Goal: Transaction & Acquisition: Download file/media

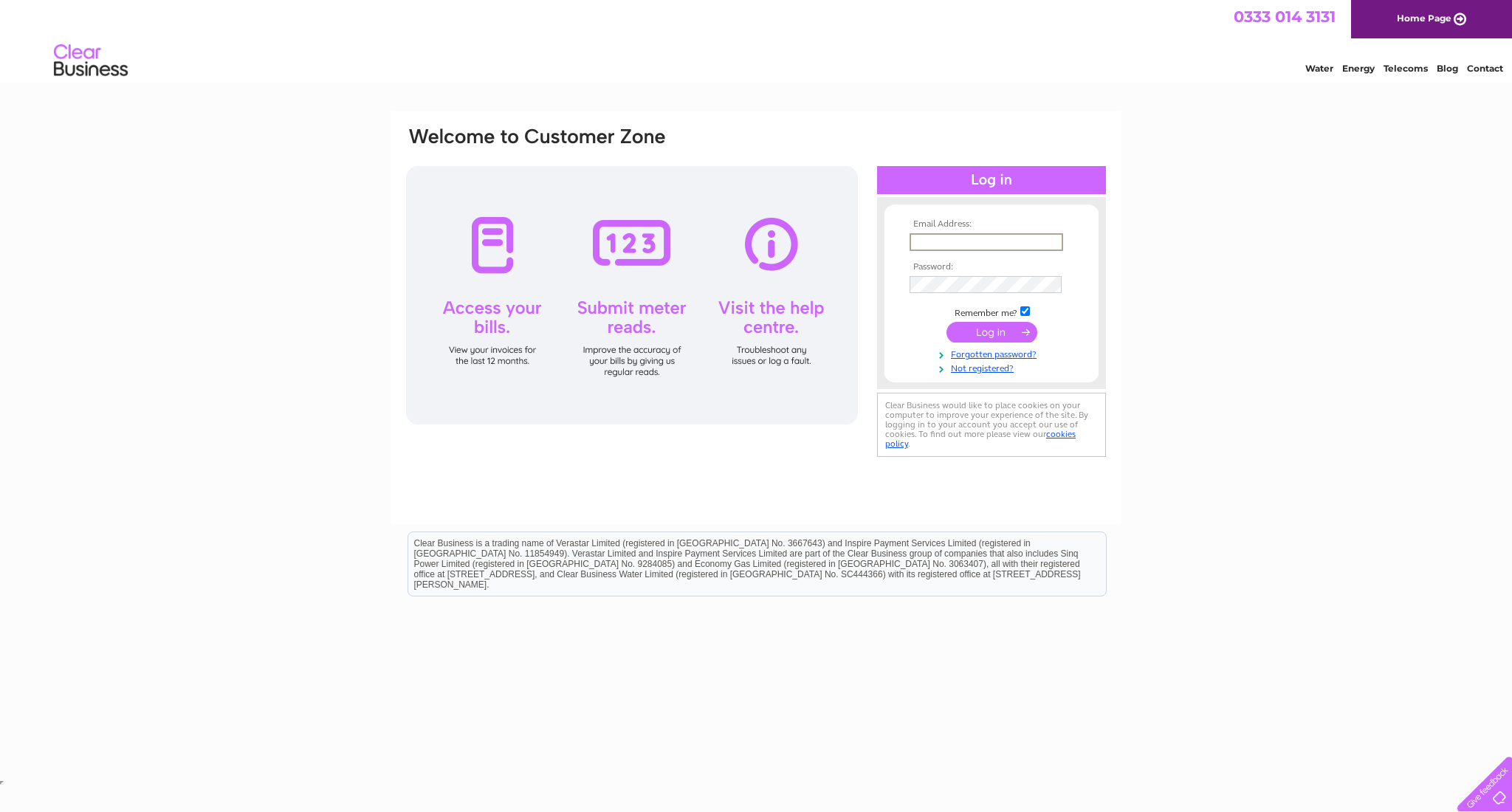
type input "[EMAIL_ADDRESS][DOMAIN_NAME]"
click at [1000, 331] on input "submit" at bounding box center [992, 330] width 91 height 20
click at [1007, 331] on input "submit" at bounding box center [992, 330] width 91 height 20
click at [1420, 13] on link "Home Page" at bounding box center [1432, 19] width 161 height 38
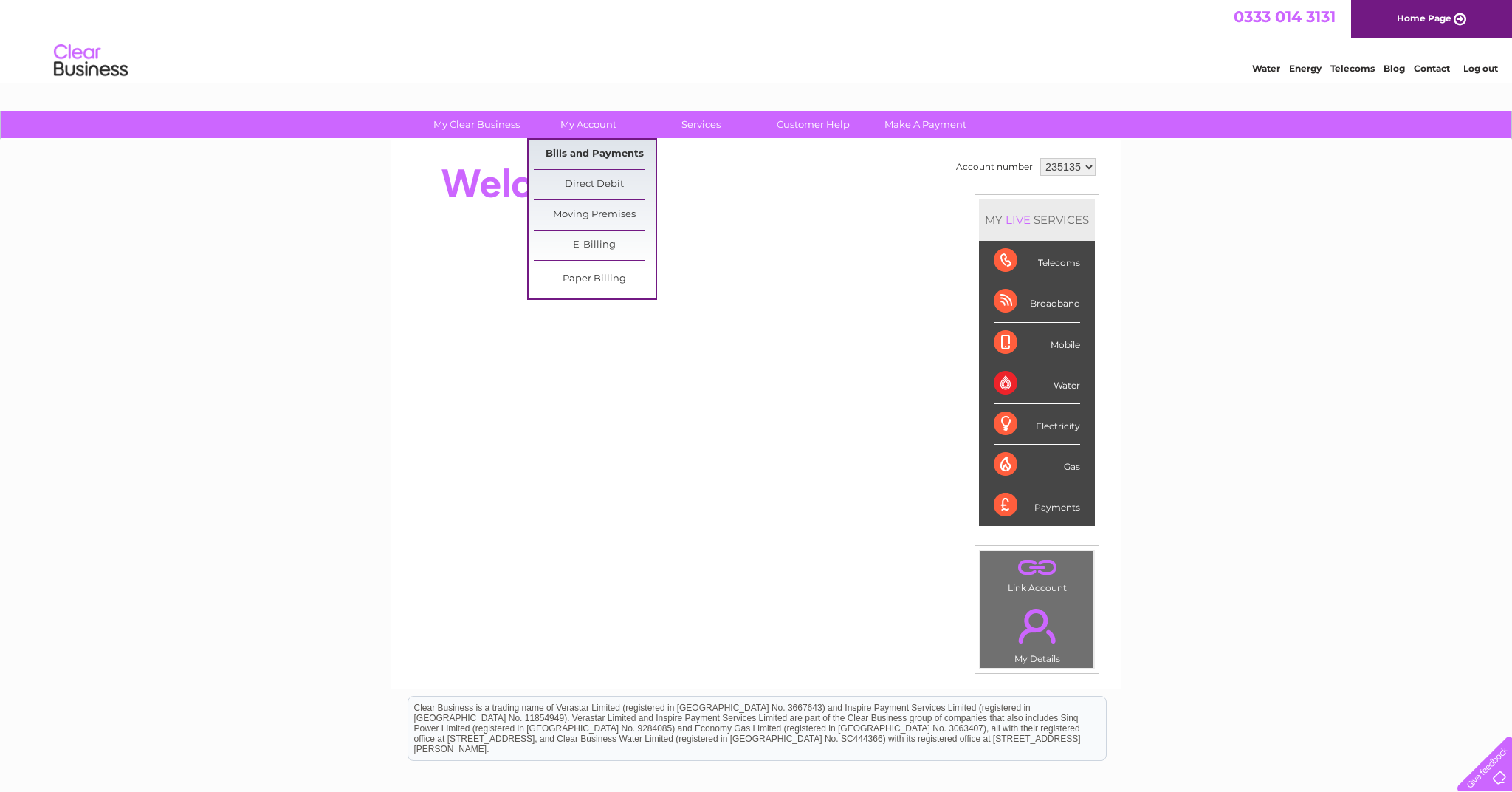
click at [572, 148] on link "Bills and Payments" at bounding box center [595, 154] width 122 height 29
click at [565, 151] on link "Bills and Payments" at bounding box center [595, 154] width 122 height 29
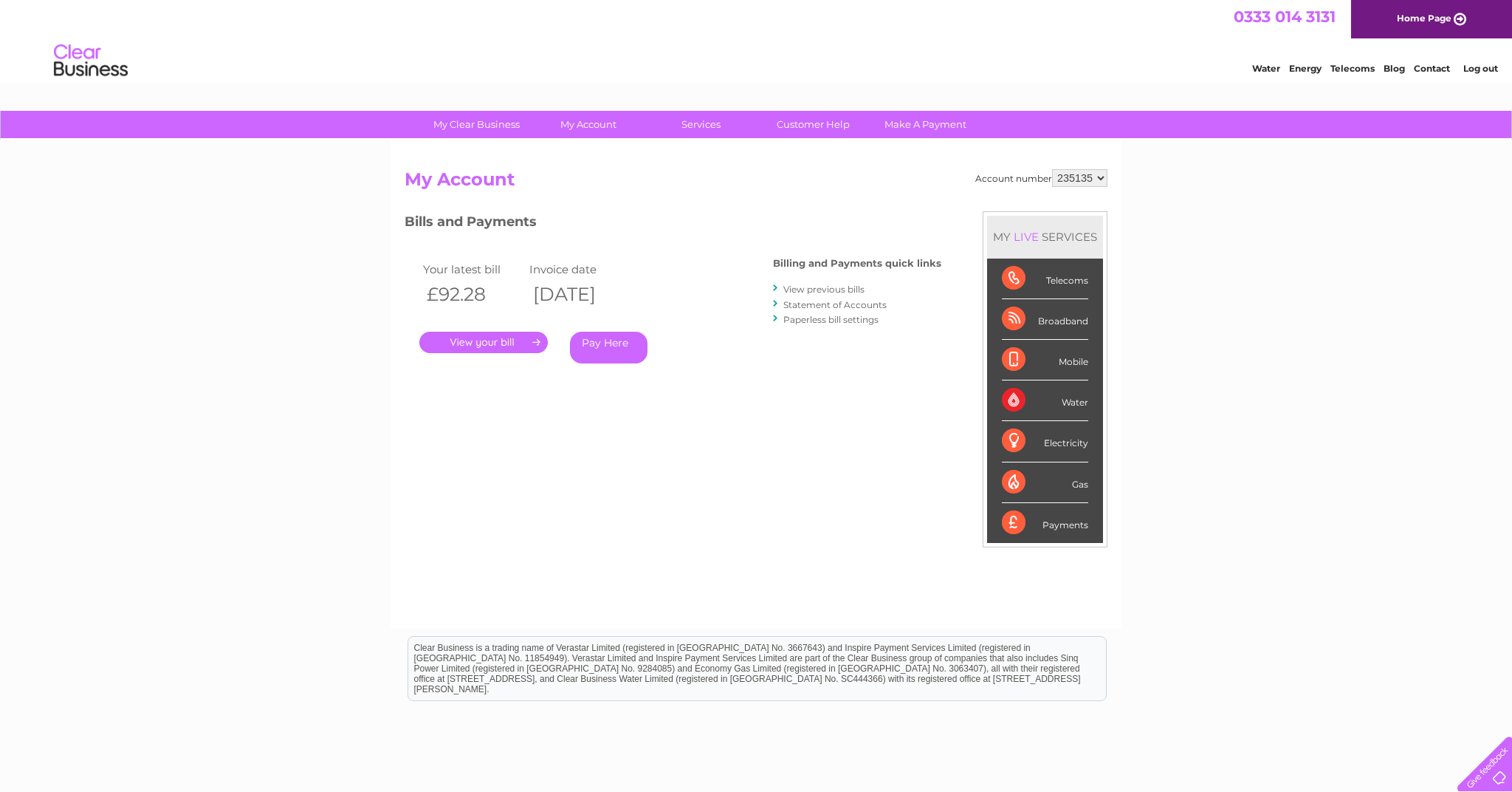
click at [513, 340] on link "." at bounding box center [483, 342] width 129 height 21
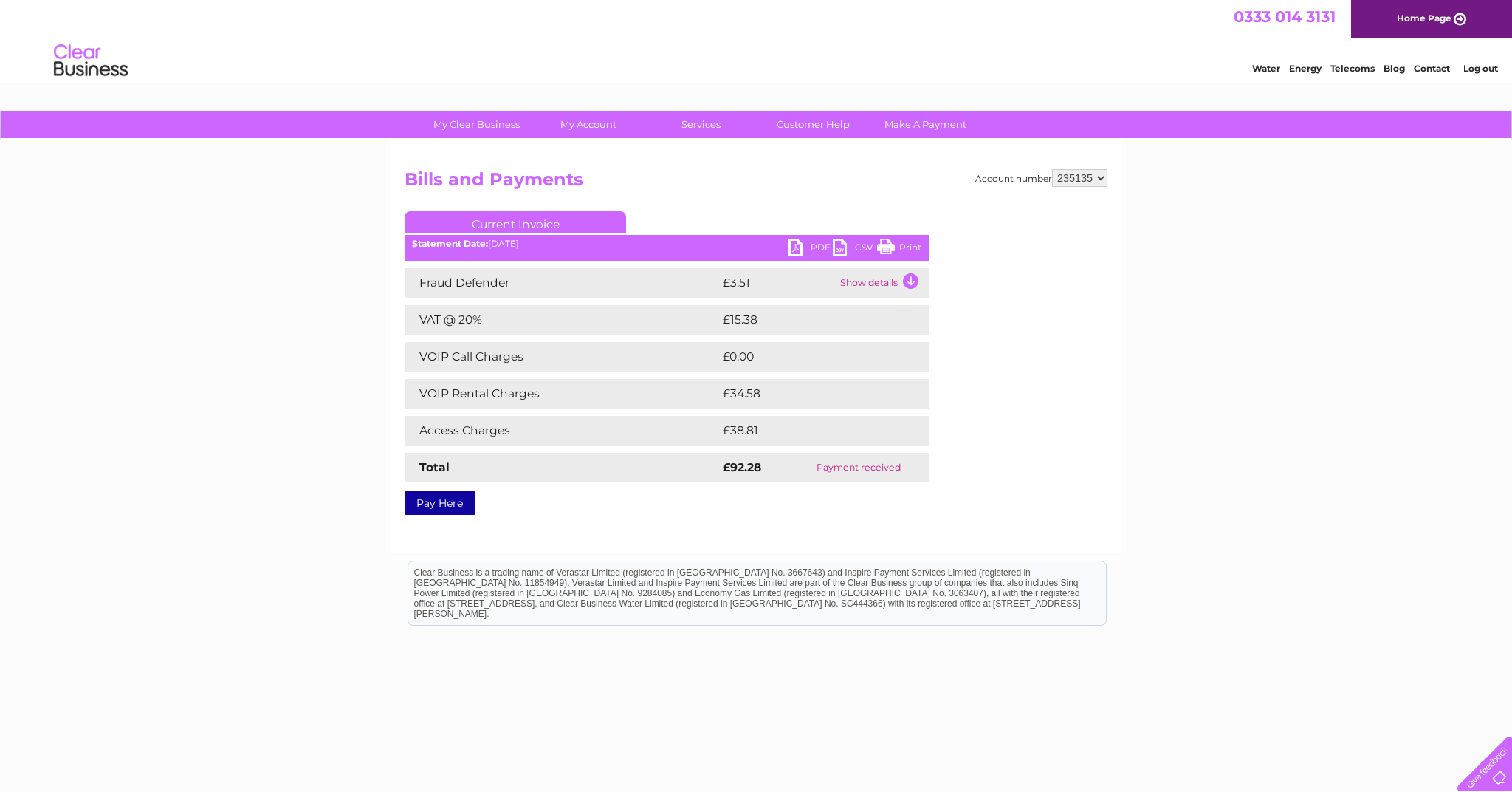
click at [817, 241] on link "PDF" at bounding box center [811, 249] width 44 height 21
